Goal: Task Accomplishment & Management: Manage account settings

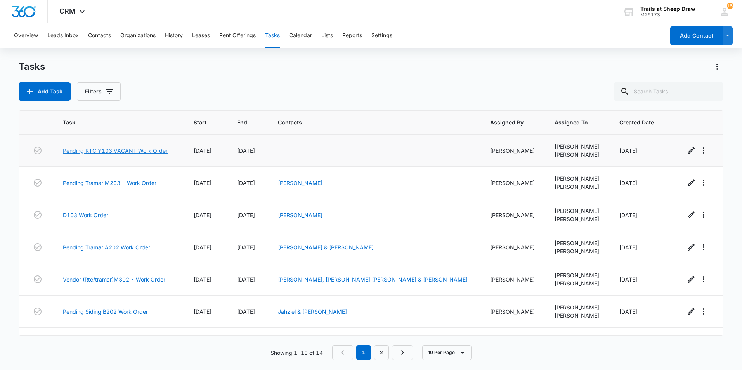
click at [114, 153] on link "Pending RTC Y103 VACANT Work Order" at bounding box center [115, 151] width 105 height 8
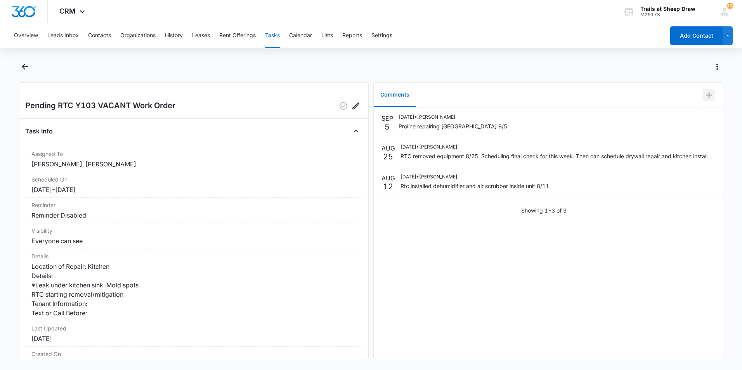
click at [707, 95] on icon "Add Comment" at bounding box center [709, 94] width 5 height 5
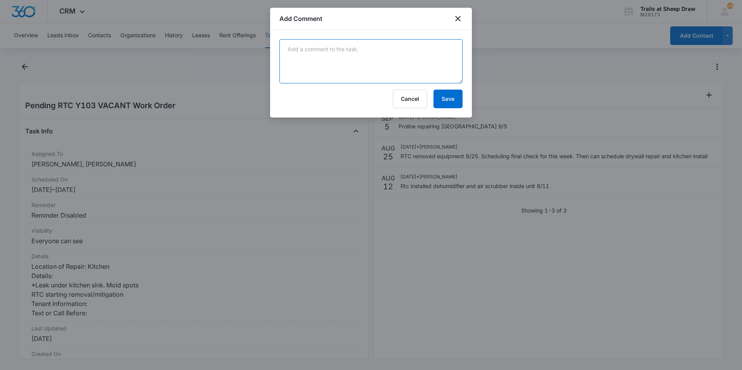
click at [397, 47] on textarea at bounding box center [371, 61] width 183 height 44
click at [364, 49] on textarea "9\12 installed the new cabinet" at bounding box center [371, 61] width 183 height 44
type textarea "9\12 installed the new cabinet and reinstalled the granite countertop and dishw…"
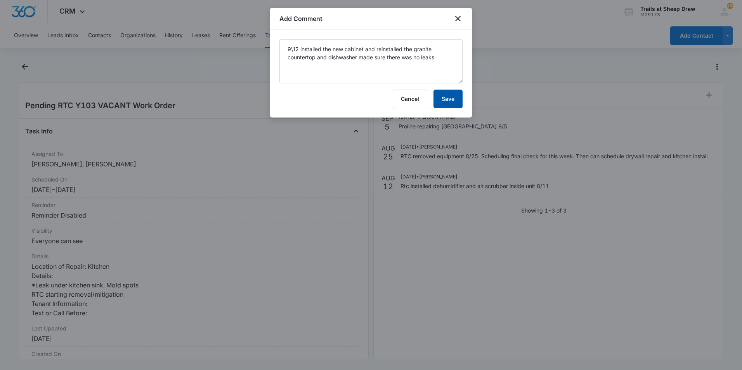
click at [450, 93] on button "Save" at bounding box center [448, 99] width 29 height 19
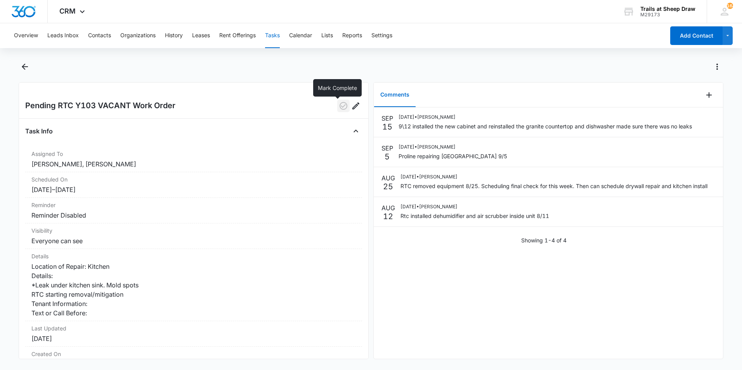
click at [339, 104] on icon "button" at bounding box center [343, 105] width 9 height 9
click at [29, 64] on icon "Back" at bounding box center [24, 66] width 9 height 9
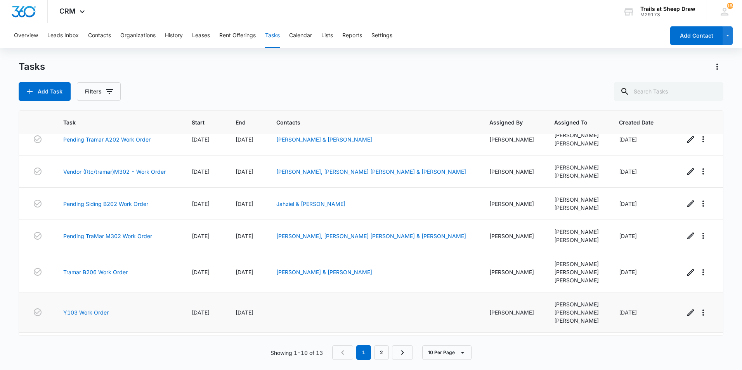
scroll to position [153, 0]
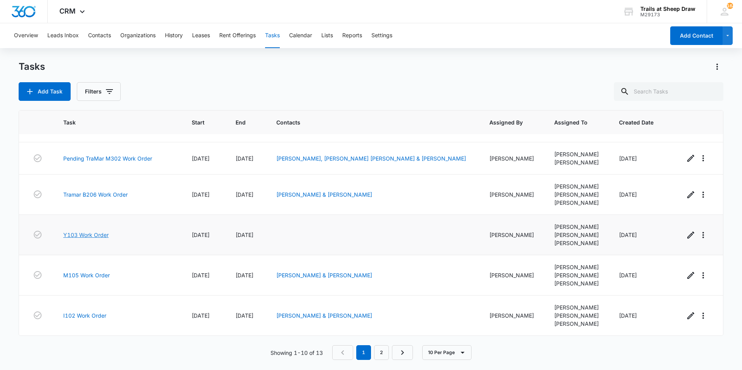
click at [74, 237] on link "Y103 Work Order" at bounding box center [85, 235] width 45 height 8
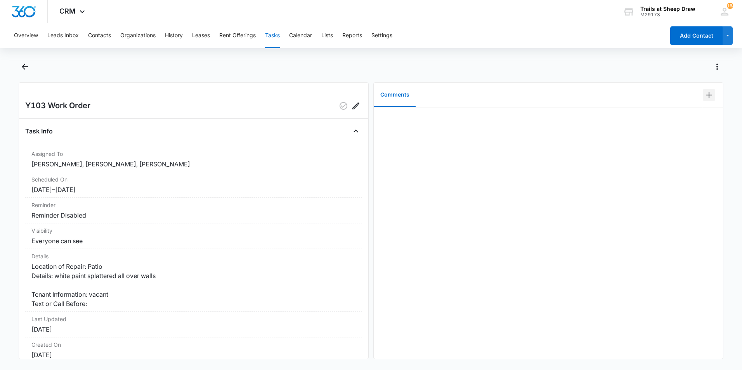
click at [703, 100] on button "Add Comment" at bounding box center [709, 95] width 12 height 12
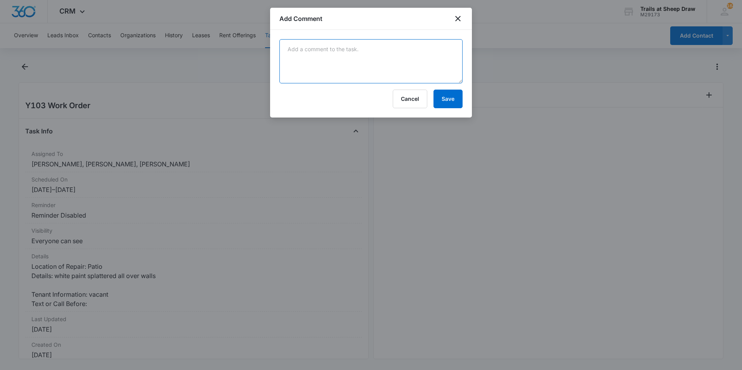
click at [354, 52] on textarea at bounding box center [371, 61] width 183 height 44
type textarea "paint splatters painted patio siding"
click at [448, 90] on form "paint splatters painted patio siding Cancel Save" at bounding box center [371, 73] width 183 height 69
drag, startPoint x: 448, startPoint y: 90, endPoint x: 457, endPoint y: 93, distance: 8.6
click at [456, 93] on button "Save" at bounding box center [448, 99] width 29 height 19
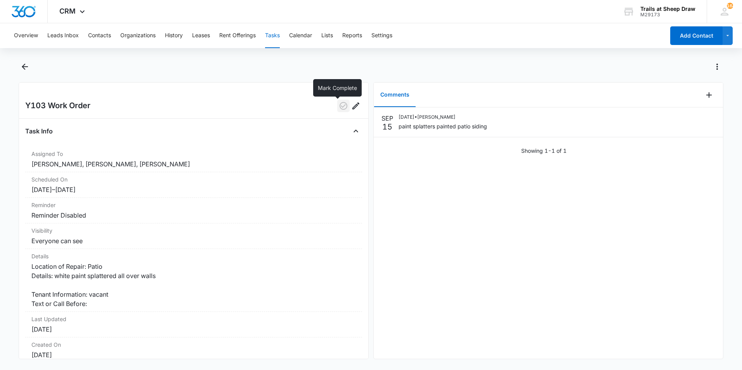
click at [342, 104] on button "button" at bounding box center [343, 106] width 12 height 12
click at [26, 68] on icon "Back" at bounding box center [24, 66] width 9 height 9
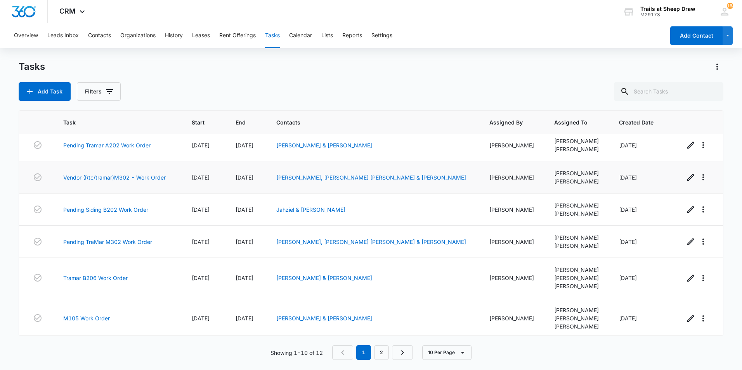
scroll to position [153, 0]
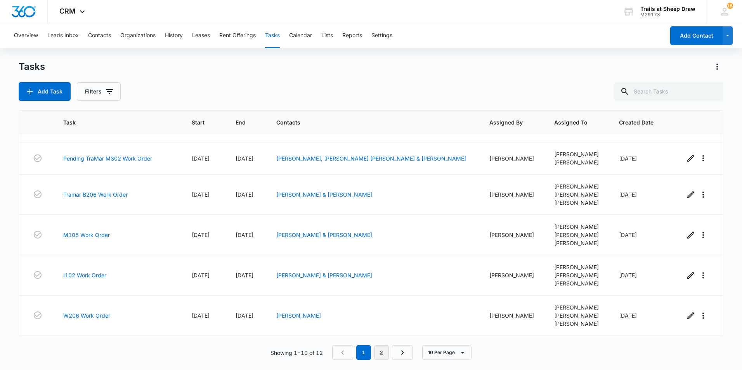
click at [384, 356] on link "2" at bounding box center [381, 353] width 15 height 15
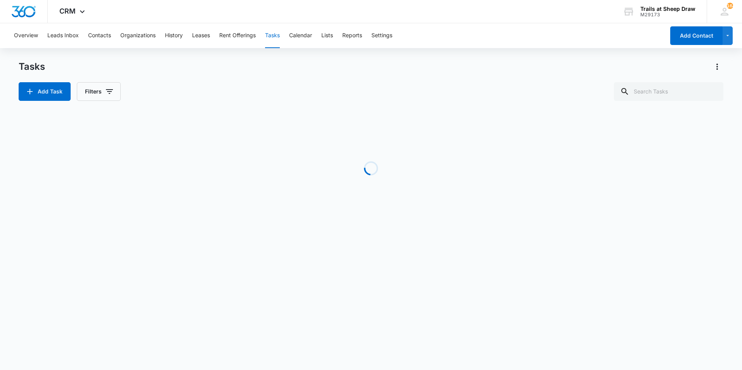
scroll to position [0, 0]
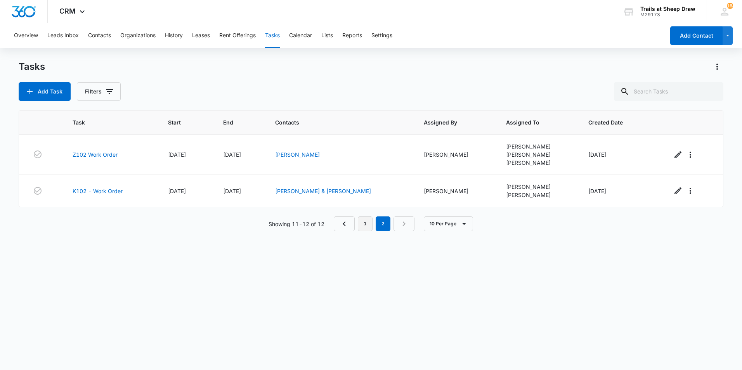
click at [361, 218] on link "1" at bounding box center [365, 224] width 15 height 15
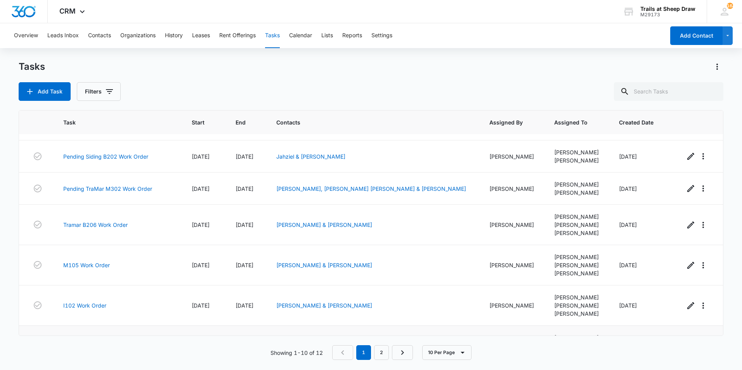
scroll to position [153, 0]
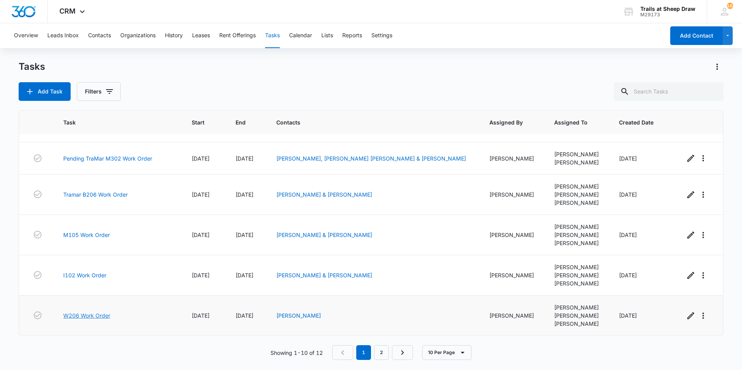
click at [90, 314] on link "W206 Work Order" at bounding box center [86, 316] width 47 height 8
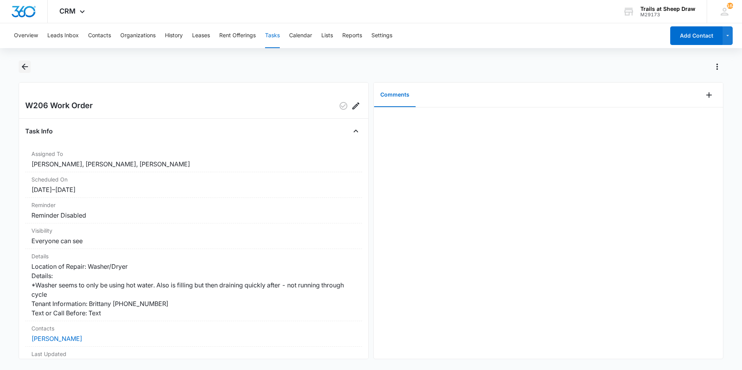
click at [24, 64] on icon "Back" at bounding box center [25, 67] width 6 height 6
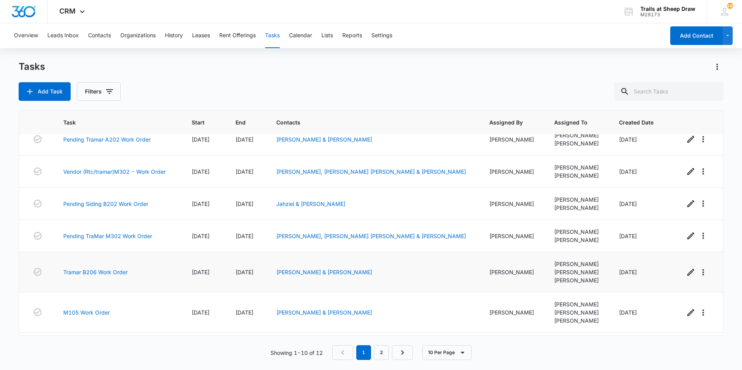
scroll to position [153, 0]
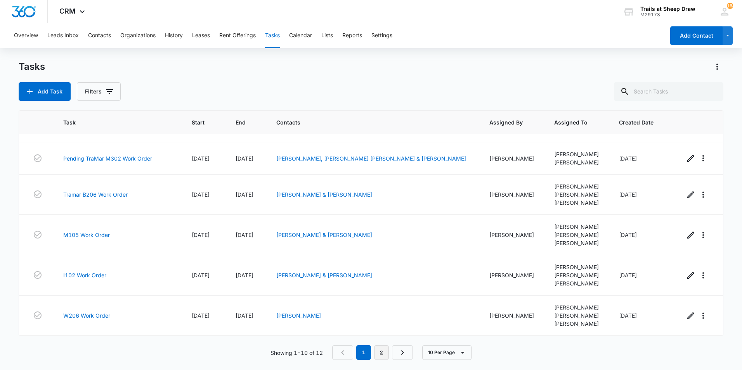
click at [384, 349] on link "2" at bounding box center [381, 353] width 15 height 15
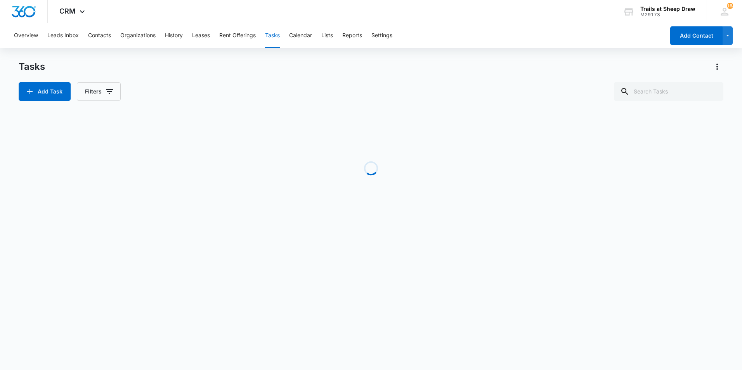
scroll to position [0, 0]
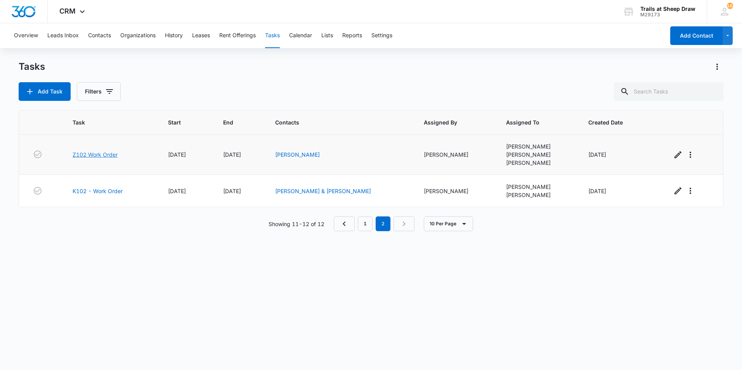
click at [87, 155] on link "Z102 Work Order" at bounding box center [95, 155] width 45 height 8
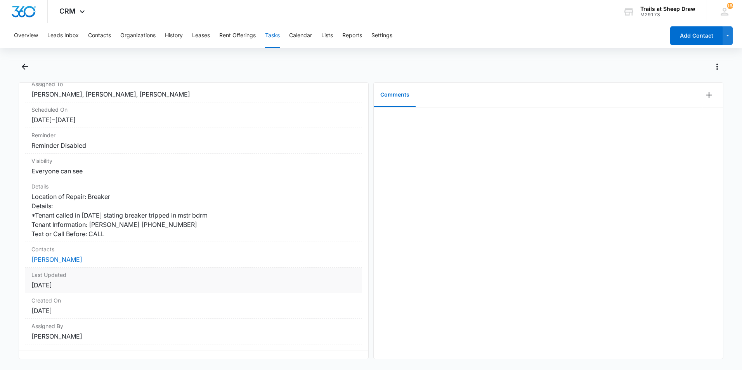
scroll to position [83, 0]
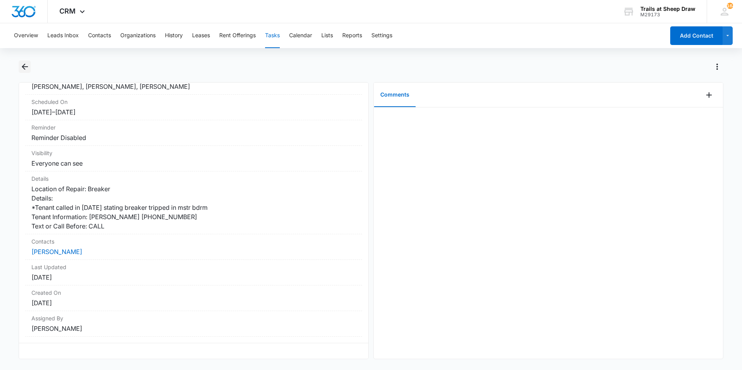
click at [26, 67] on icon "Back" at bounding box center [25, 67] width 6 height 6
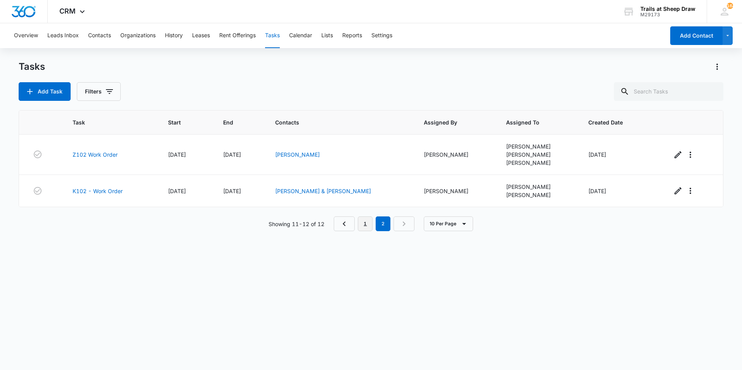
click at [372, 228] on link "1" at bounding box center [365, 224] width 15 height 15
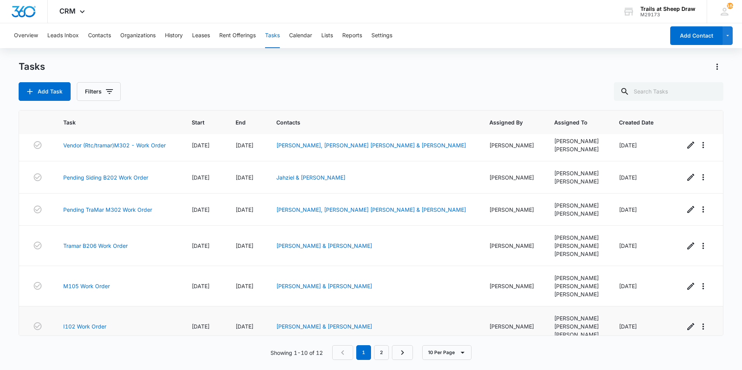
scroll to position [153, 0]
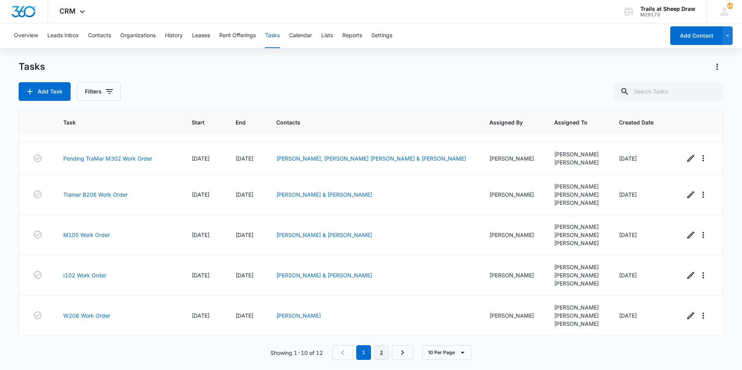
click at [380, 354] on link "2" at bounding box center [381, 353] width 15 height 15
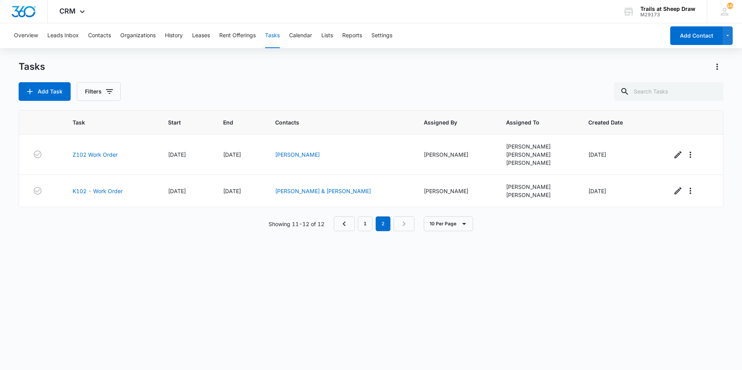
scroll to position [0, 0]
click at [369, 224] on link "1" at bounding box center [365, 224] width 15 height 15
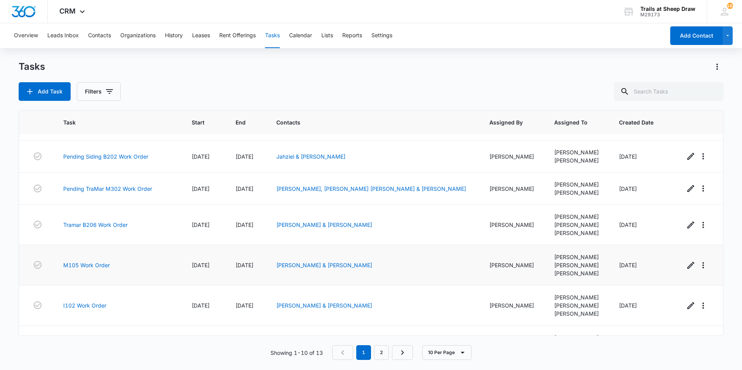
scroll to position [153, 0]
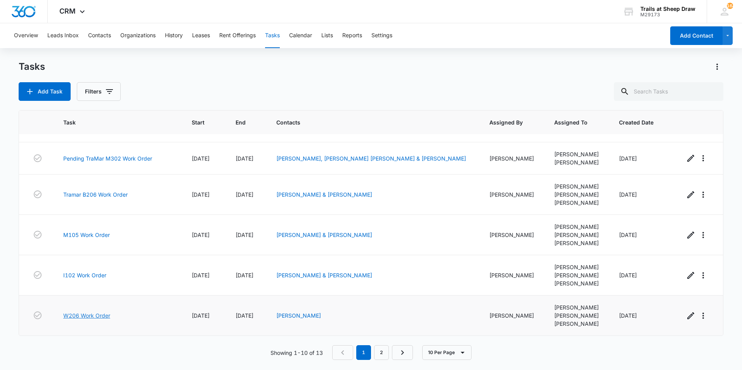
click at [94, 312] on link "W206 Work Order" at bounding box center [86, 316] width 47 height 8
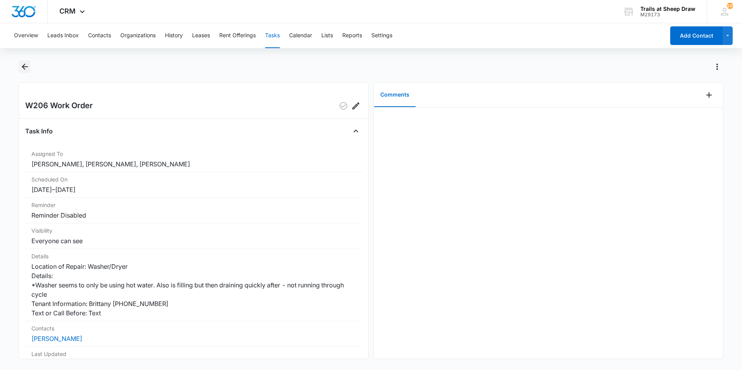
click at [24, 66] on icon "Back" at bounding box center [24, 66] width 9 height 9
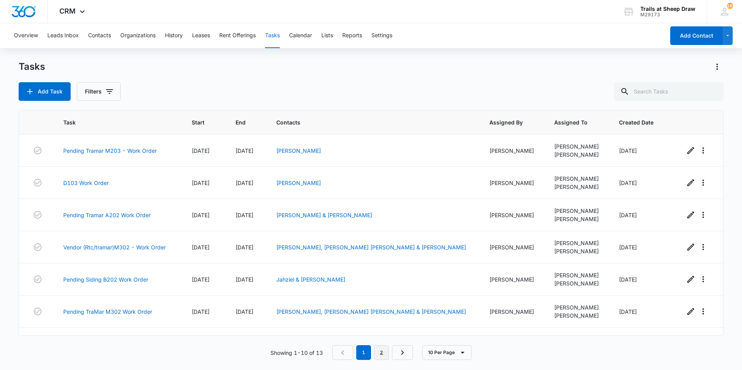
click at [382, 354] on link "2" at bounding box center [381, 353] width 15 height 15
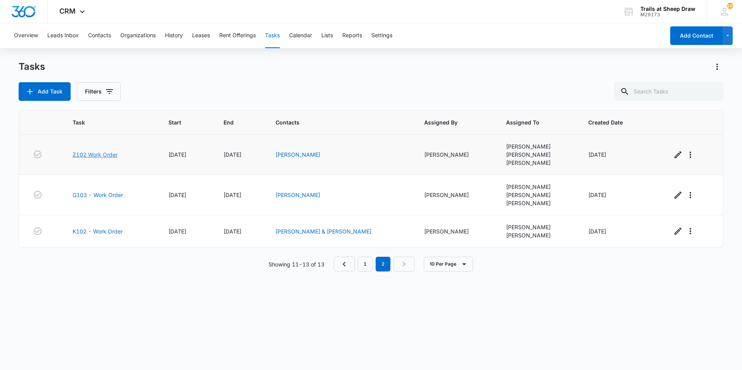
click at [104, 156] on link "Z102 Work Order" at bounding box center [95, 155] width 45 height 8
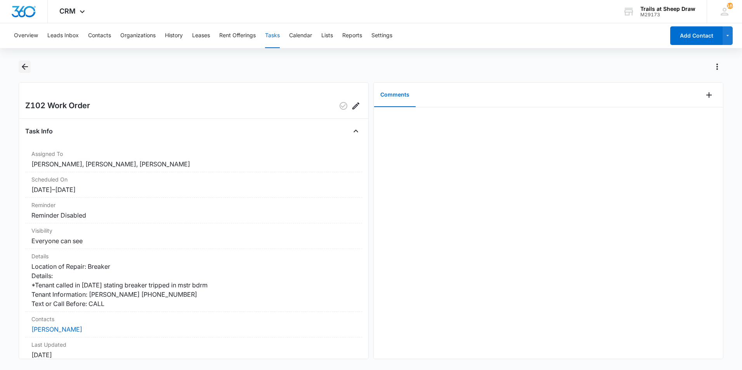
click at [24, 64] on icon "Back" at bounding box center [24, 66] width 9 height 9
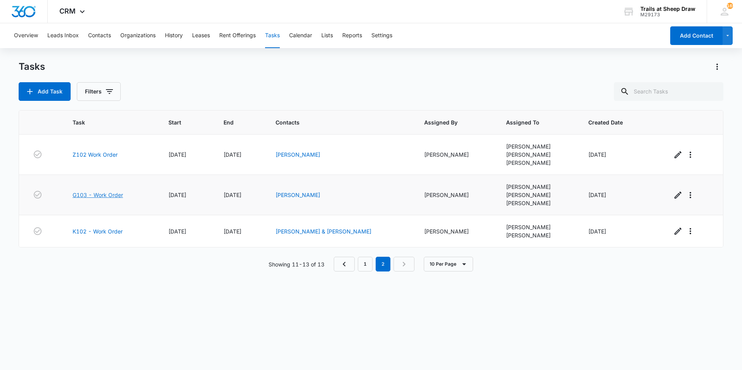
click at [120, 199] on link "G103 - Work Order" at bounding box center [98, 195] width 50 height 8
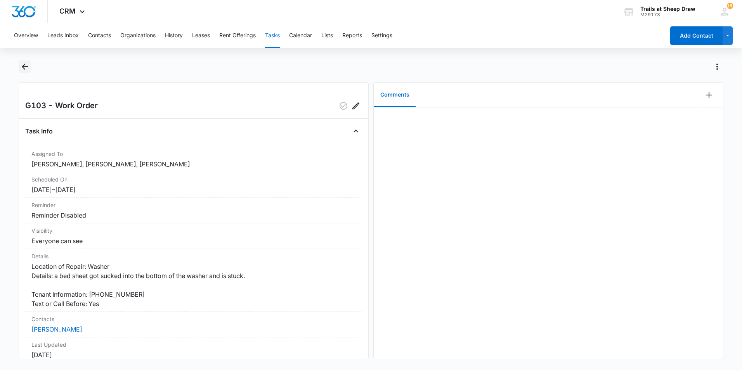
click at [26, 70] on icon "Back" at bounding box center [24, 66] width 9 height 9
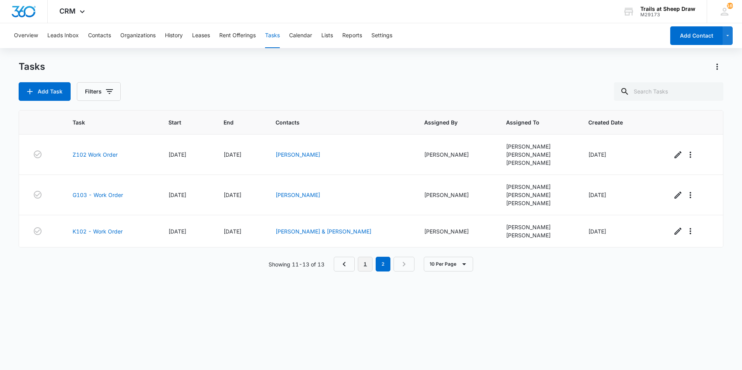
click at [364, 266] on link "1" at bounding box center [365, 264] width 15 height 15
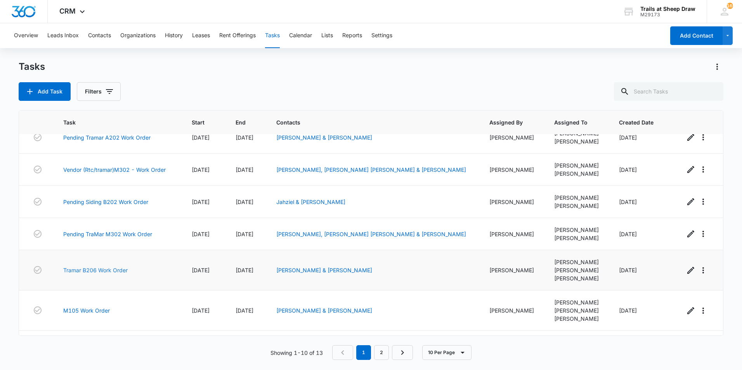
scroll to position [153, 0]
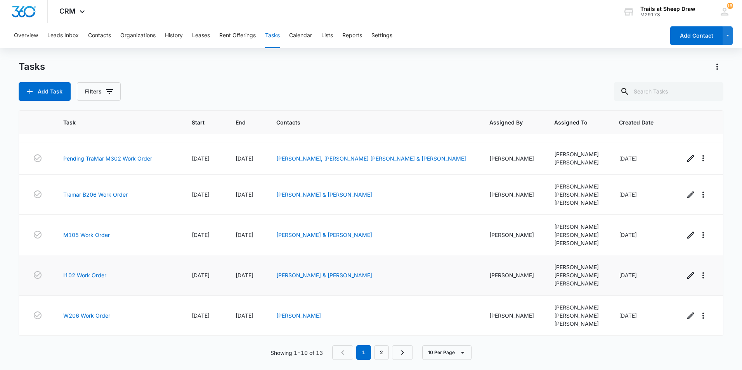
click at [85, 270] on td "I102 Work Order" at bounding box center [118, 275] width 129 height 40
click at [87, 278] on link "I102 Work Order" at bounding box center [84, 275] width 43 height 8
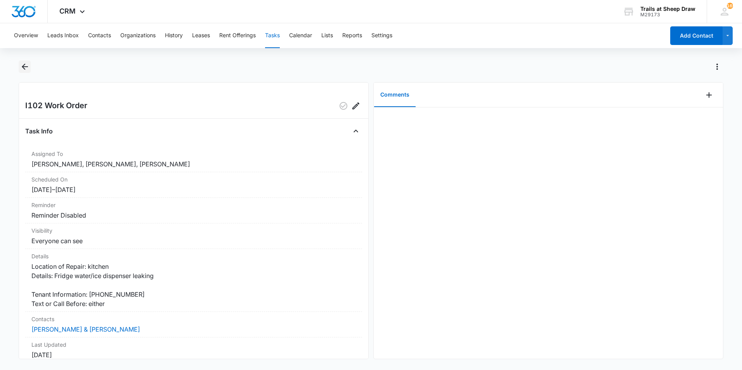
click at [22, 65] on icon "Back" at bounding box center [24, 66] width 9 height 9
